Goal: Task Accomplishment & Management: Use online tool/utility

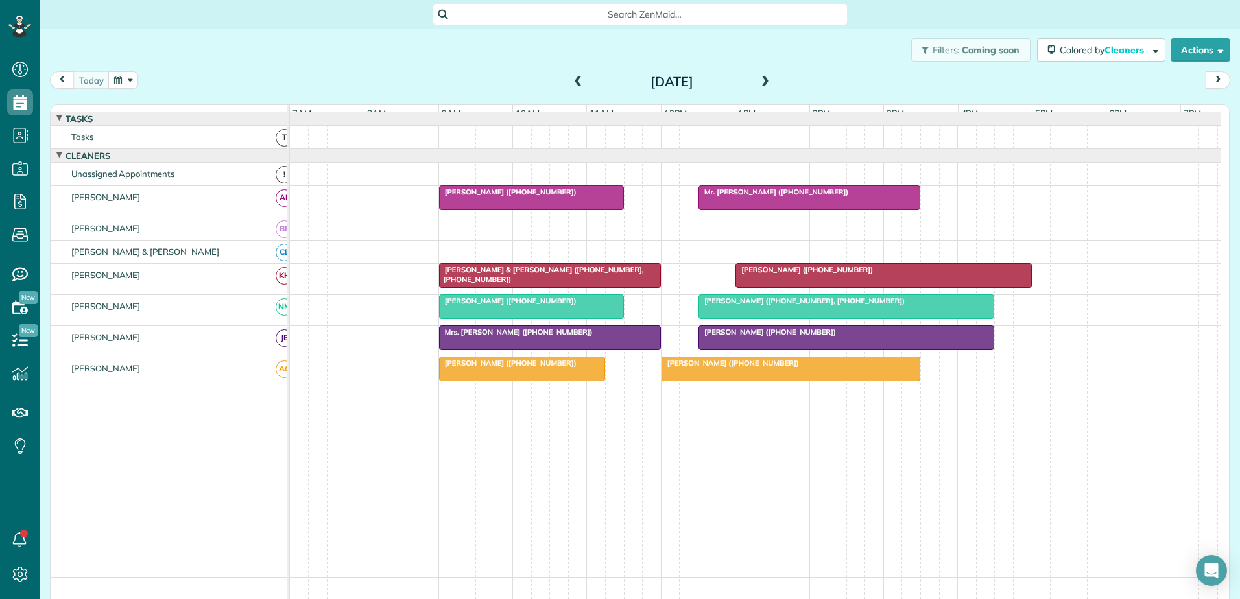
scroll to position [6, 6]
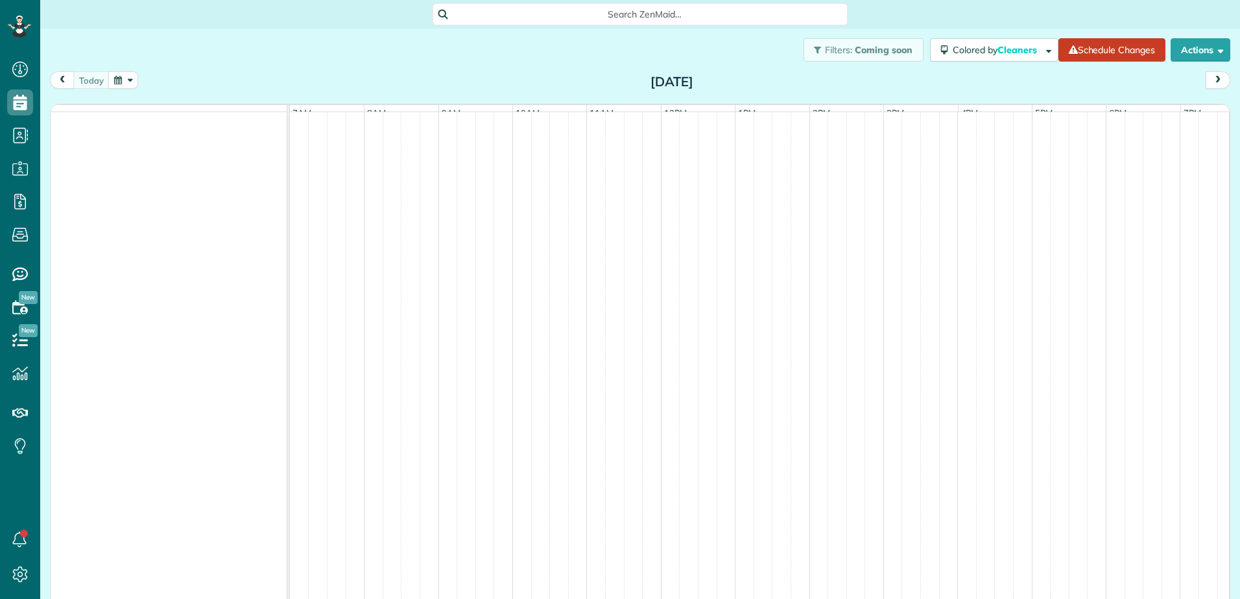
scroll to position [6, 6]
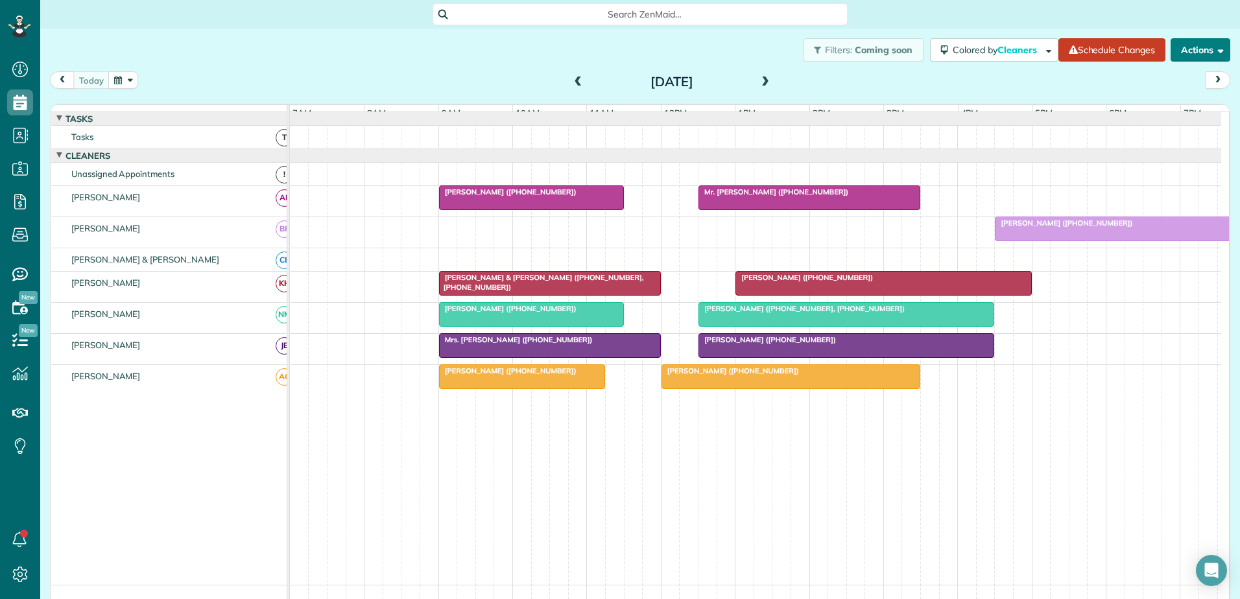
click at [1192, 45] on button "Actions" at bounding box center [1200, 49] width 60 height 23
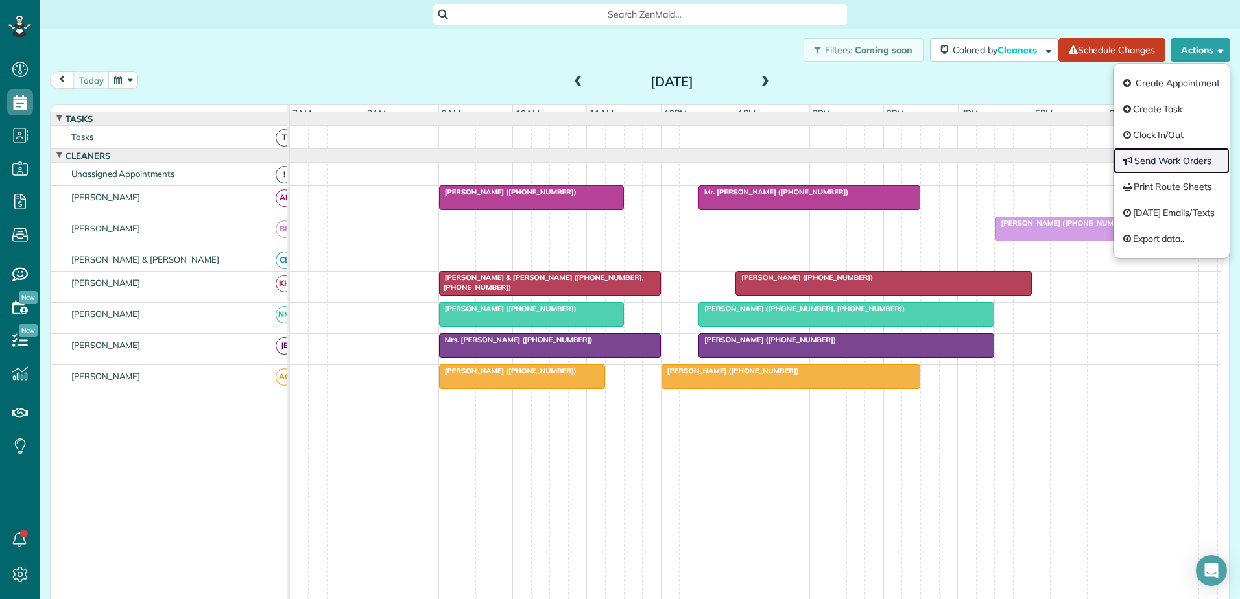
click at [1141, 157] on link "Send Work Orders" at bounding box center [1171, 161] width 116 height 26
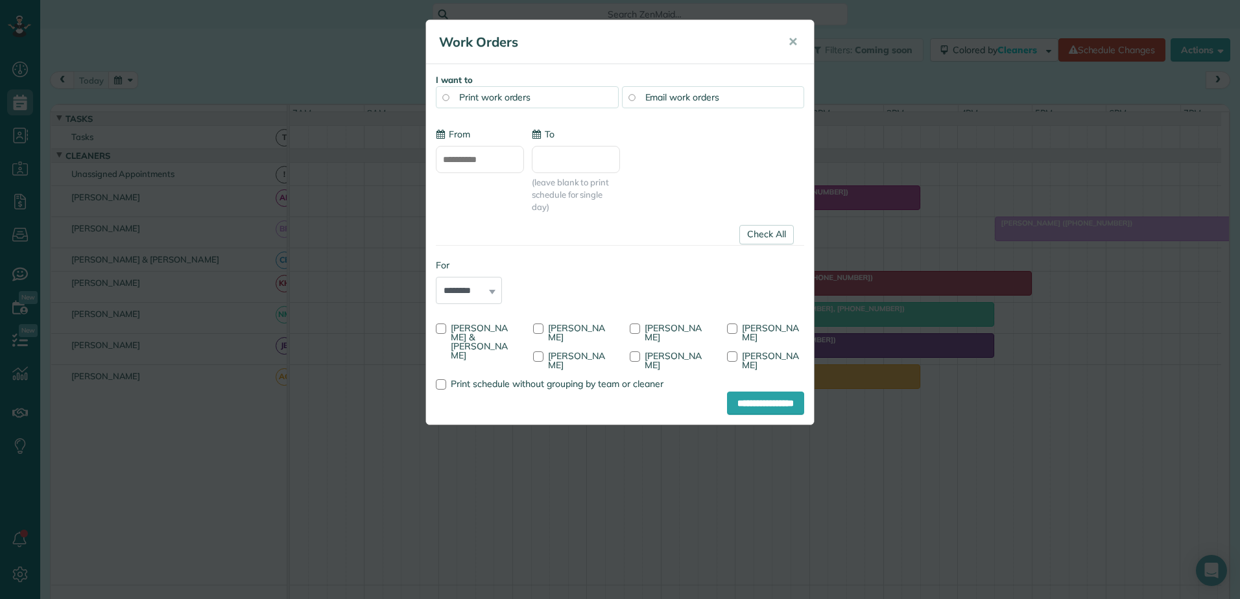
type input "**********"
click at [767, 228] on link "Check All" at bounding box center [766, 234] width 54 height 19
click at [539, 357] on div at bounding box center [538, 356] width 10 height 10
click at [731, 392] on input "**********" at bounding box center [765, 403] width 77 height 23
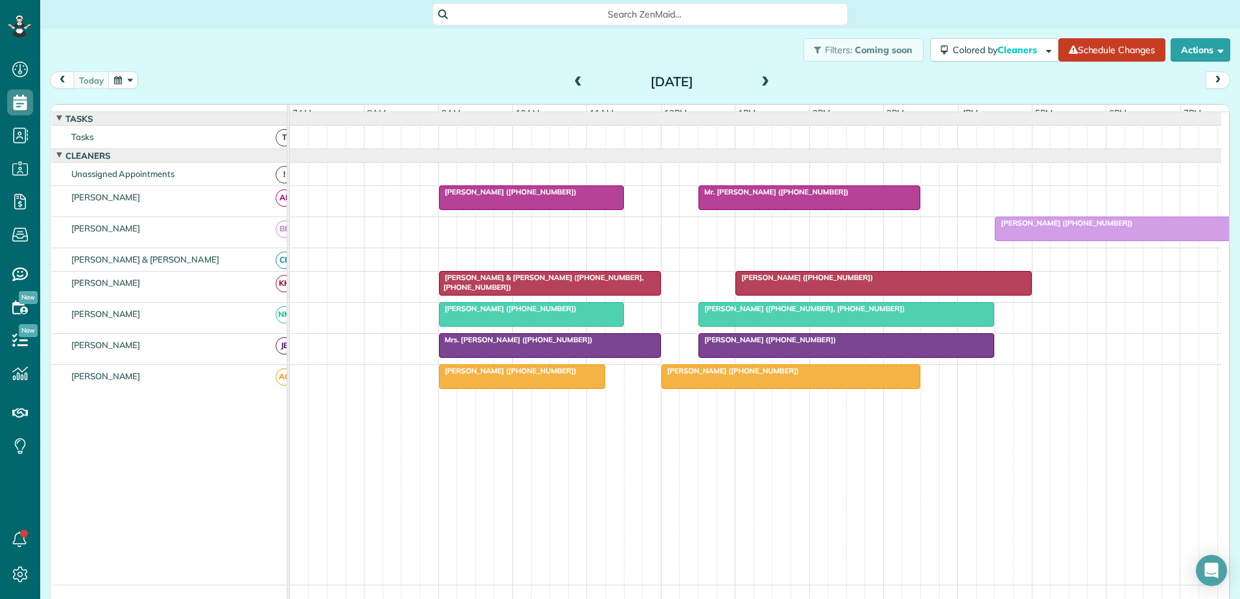
click at [504, 282] on div at bounding box center [550, 283] width 220 height 23
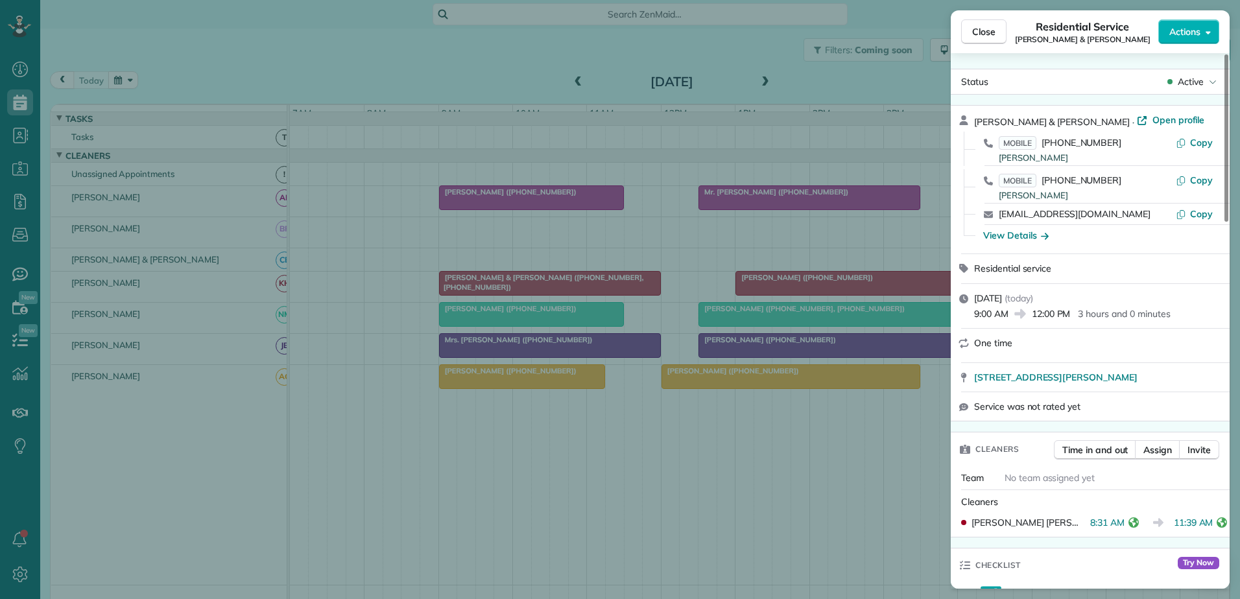
click at [504, 289] on div "Close Residential Service Lucas & Leigh Schumacher Actions Status Active Lucas …" at bounding box center [620, 299] width 1240 height 599
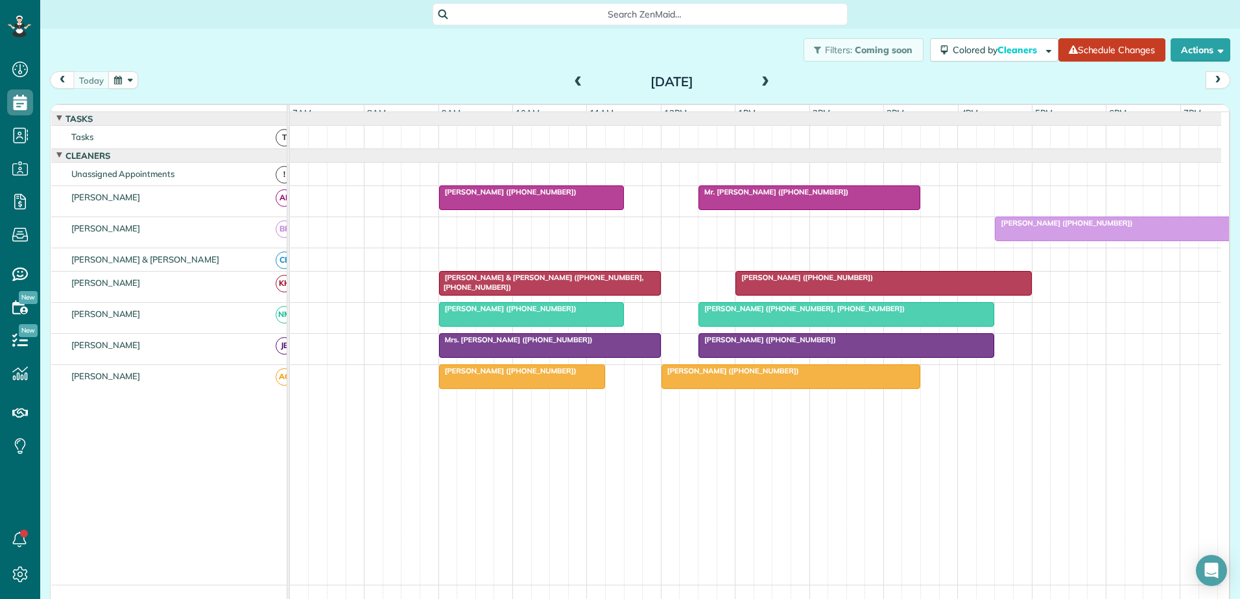
click at [825, 294] on div at bounding box center [883, 283] width 295 height 23
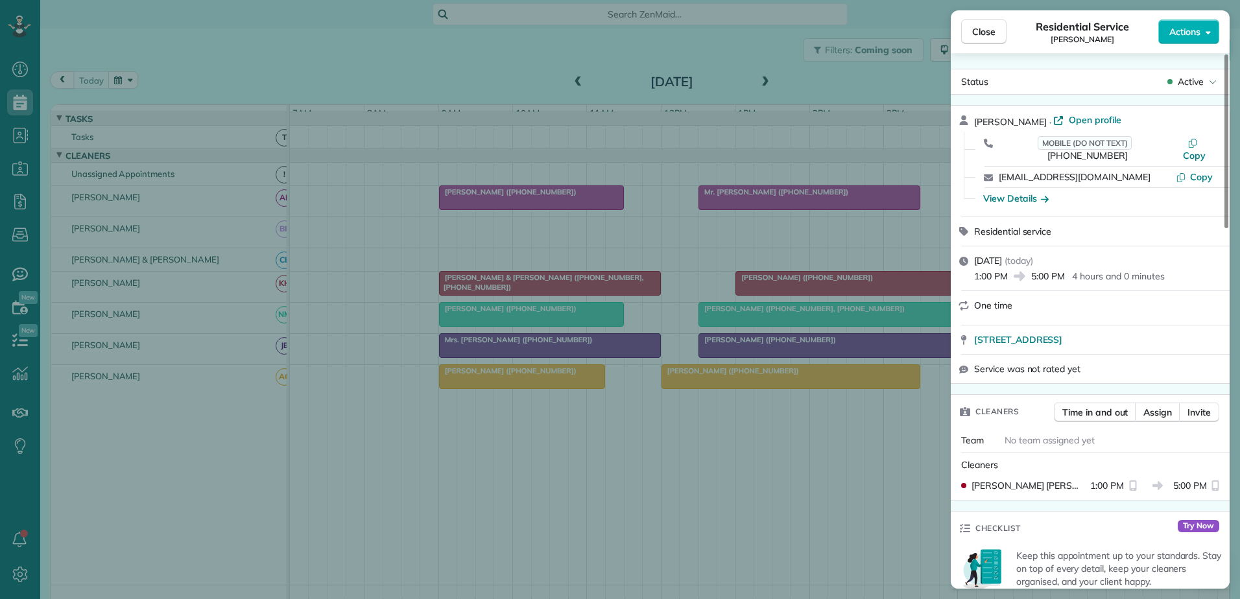
click at [825, 294] on div "Close Residential Service Lauren Litaker Actions Status Active Lauren Litaker ·…" at bounding box center [620, 299] width 1240 height 599
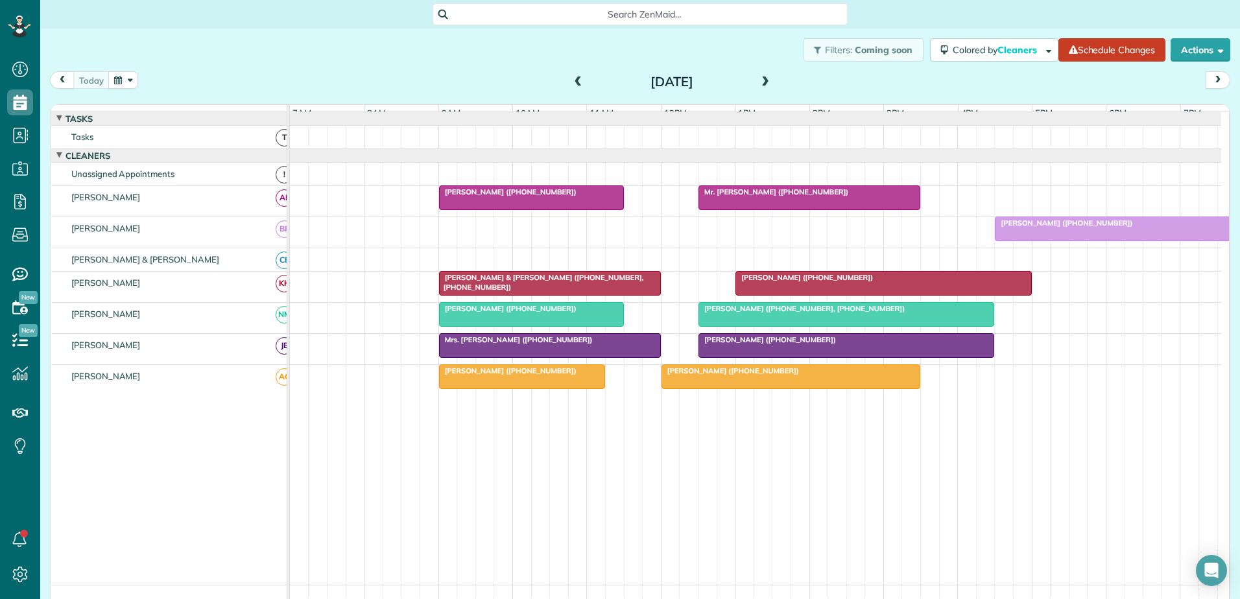
click at [769, 282] on span "[PERSON_NAME] ([PHONE_NUMBER])" at bounding box center [804, 277] width 139 height 9
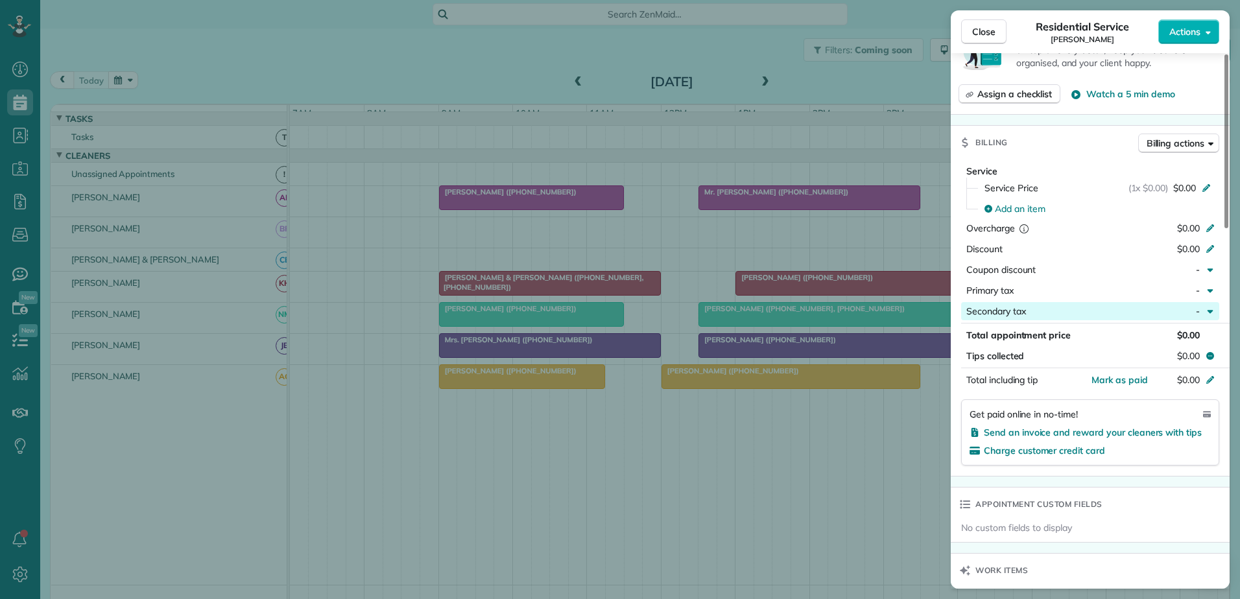
scroll to position [913, 0]
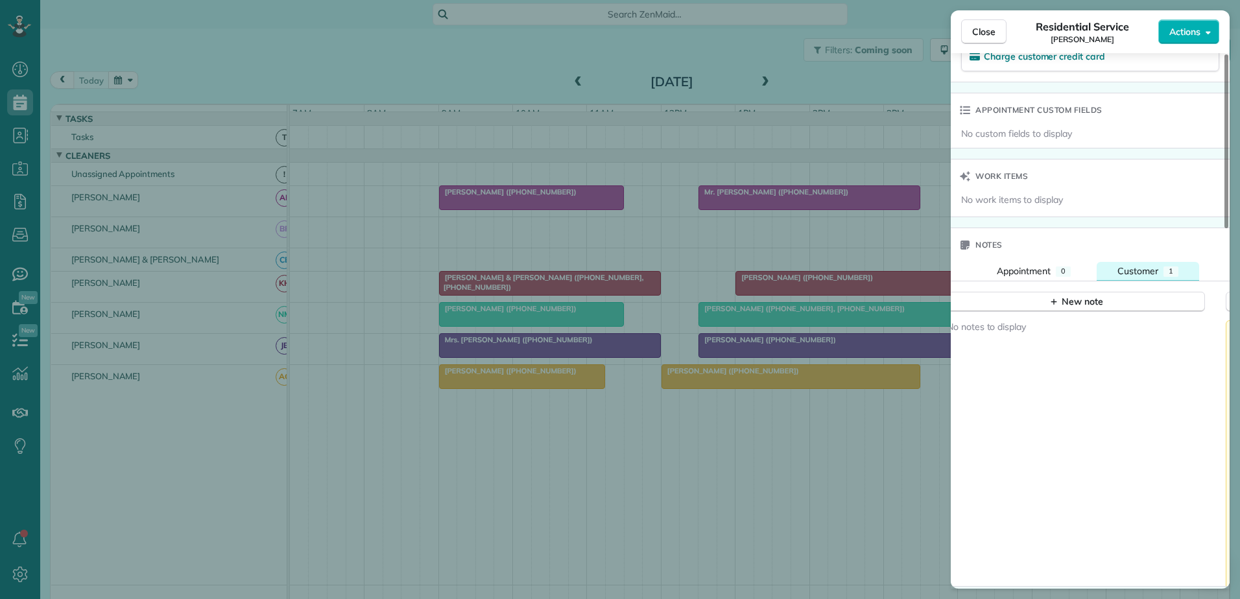
click at [1146, 265] on span "Customer" at bounding box center [1137, 271] width 41 height 12
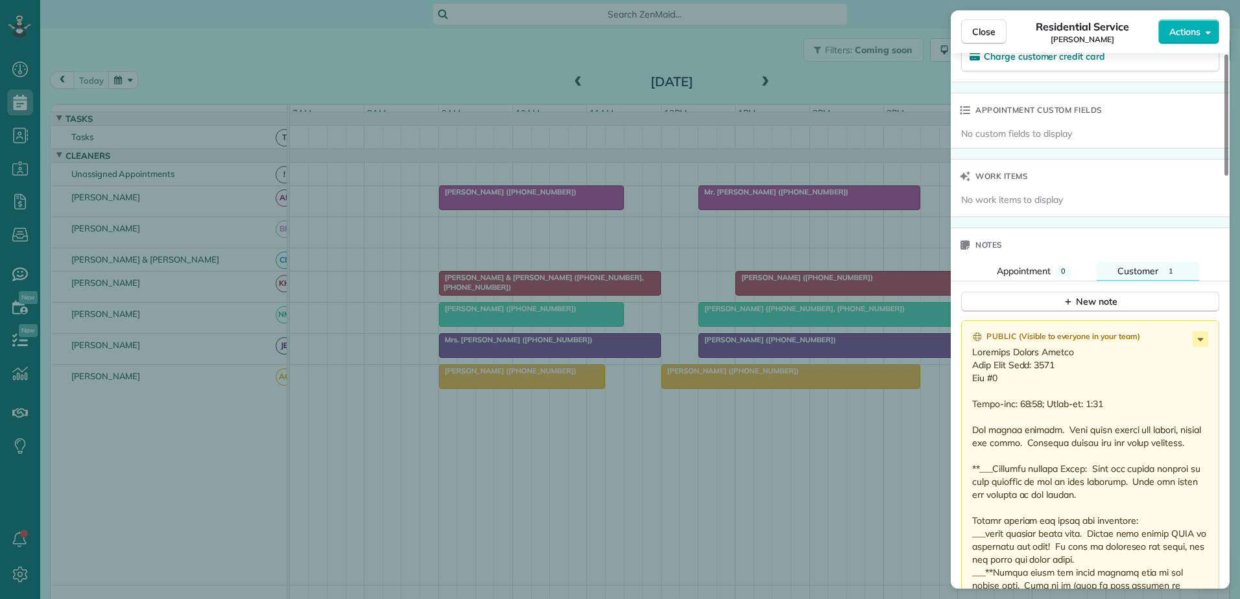
click at [770, 290] on div "Close Residential Service Lauren Litaker Actions Status Active Lauren Litaker ·…" at bounding box center [620, 299] width 1240 height 599
